Goal: Task Accomplishment & Management: Use online tool/utility

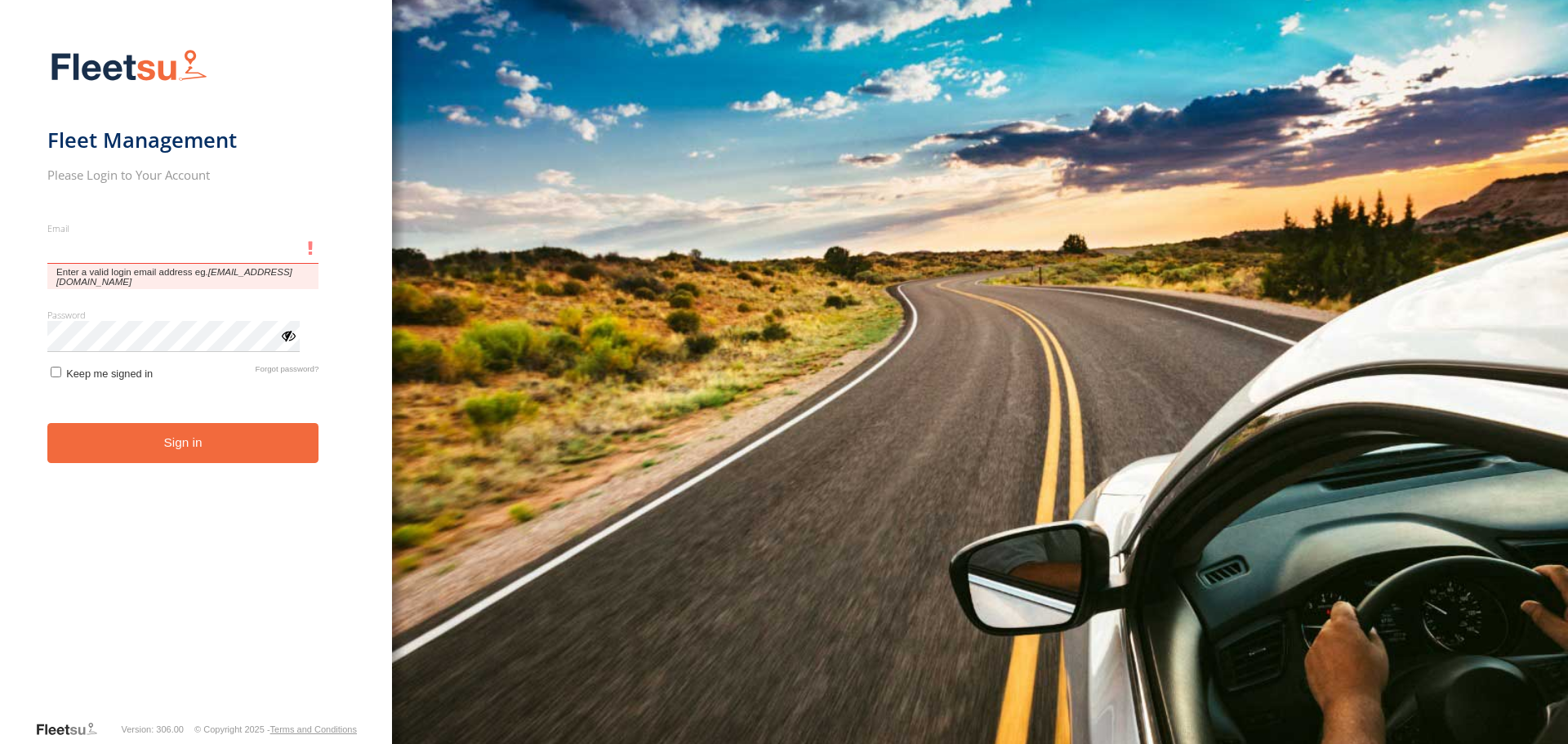
type input "**********"
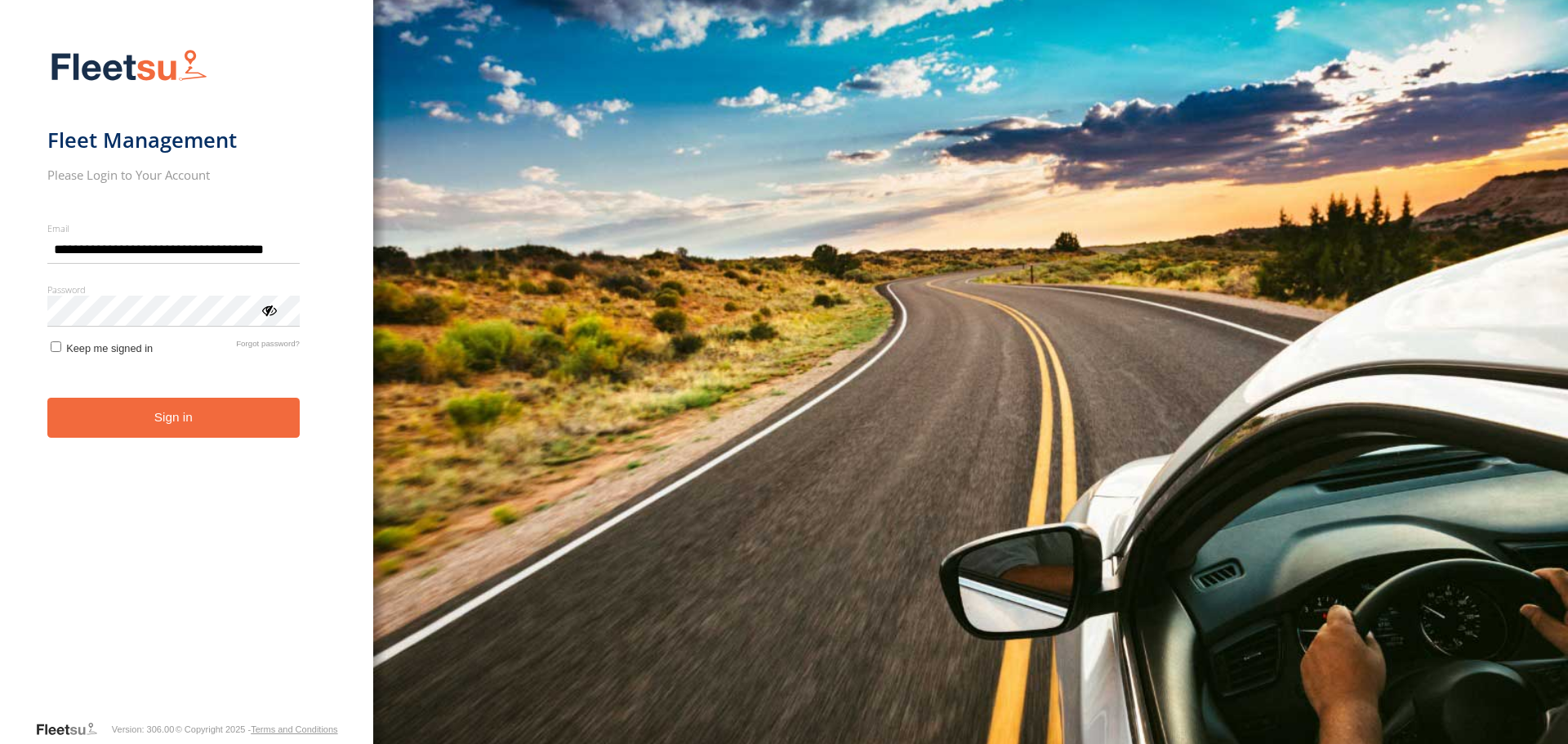
click at [207, 432] on button "Sign in" at bounding box center [173, 418] width 252 height 40
